Goal: Task Accomplishment & Management: Manage account settings

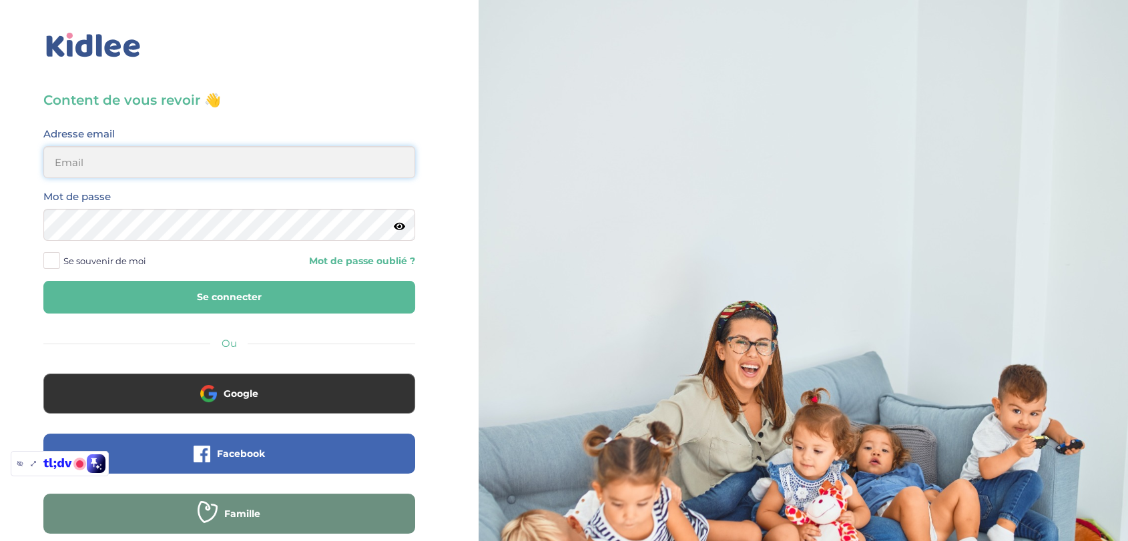
type input "[EMAIL_ADDRESS][DOMAIN_NAME]"
click at [223, 296] on button "Se connecter" at bounding box center [229, 297] width 372 height 33
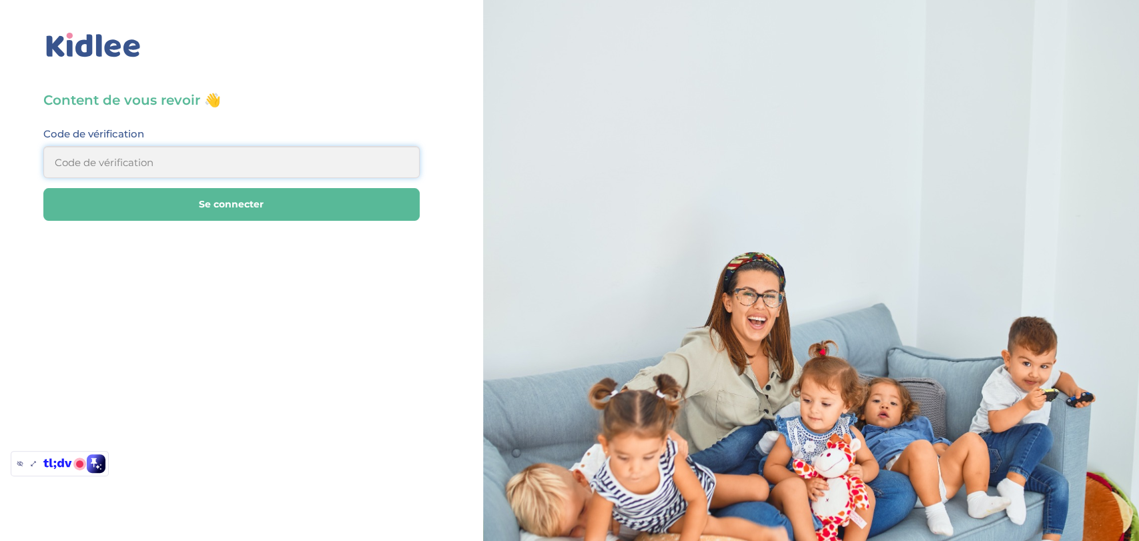
click at [245, 169] on input at bounding box center [231, 162] width 376 height 32
type input "968622"
click at [278, 205] on button "Se connecter" at bounding box center [231, 204] width 376 height 33
